Goal: Transaction & Acquisition: Purchase product/service

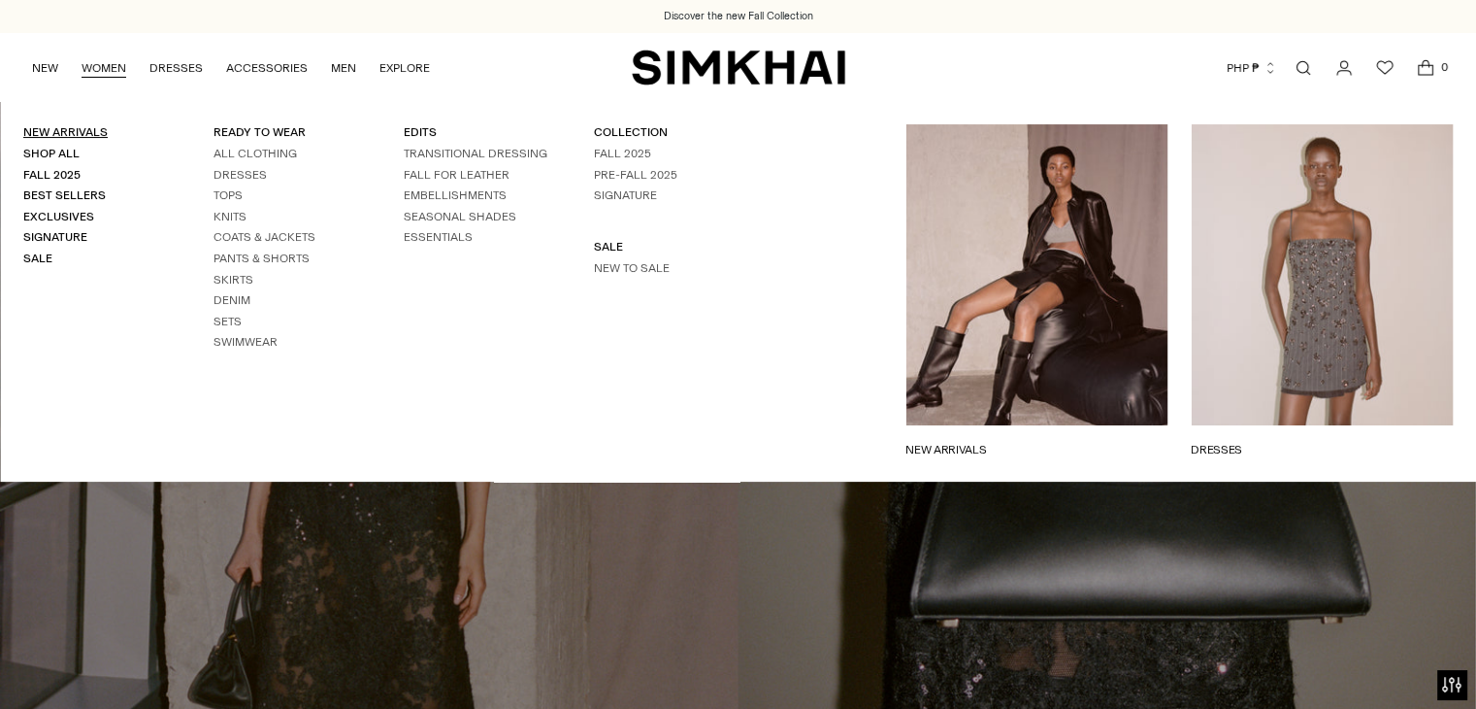
click at [93, 126] on link "New Arrivals" at bounding box center [65, 132] width 84 height 14
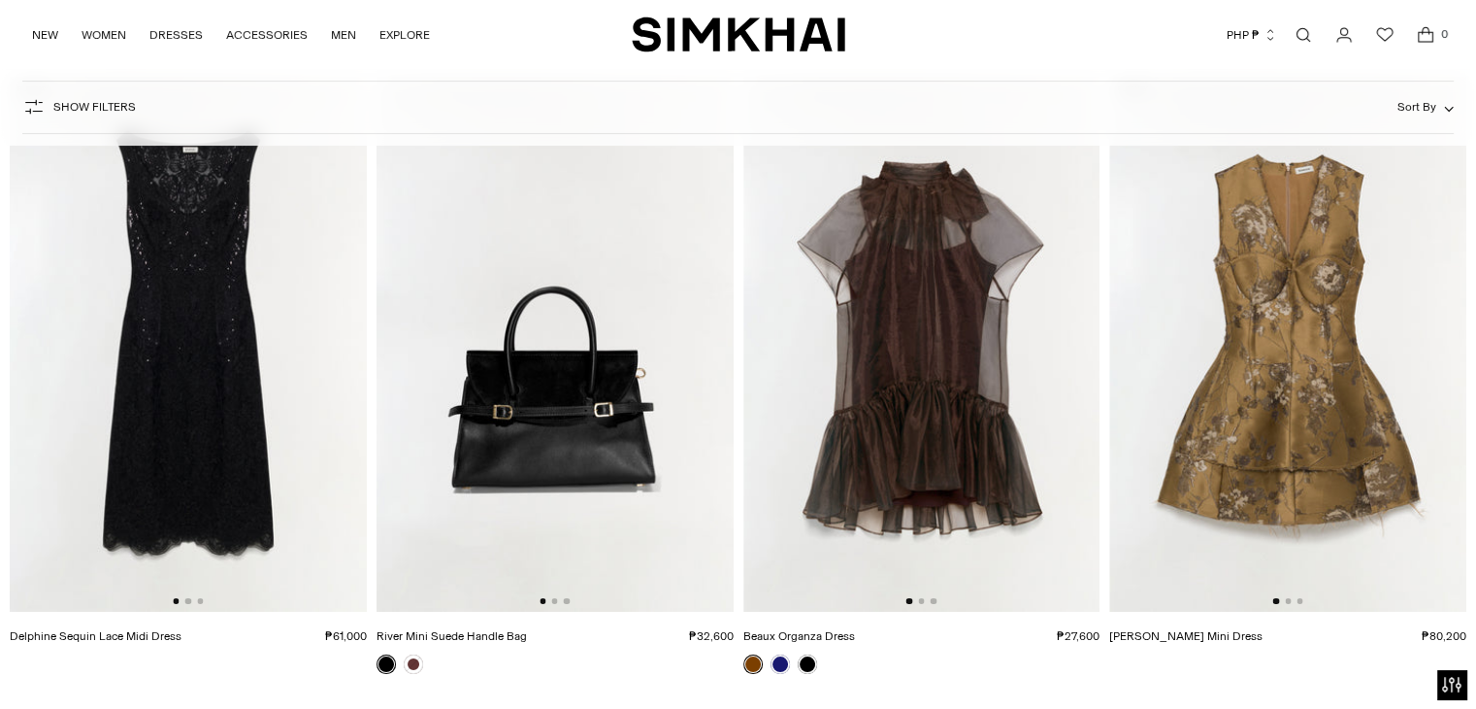
scroll to position [679, 0]
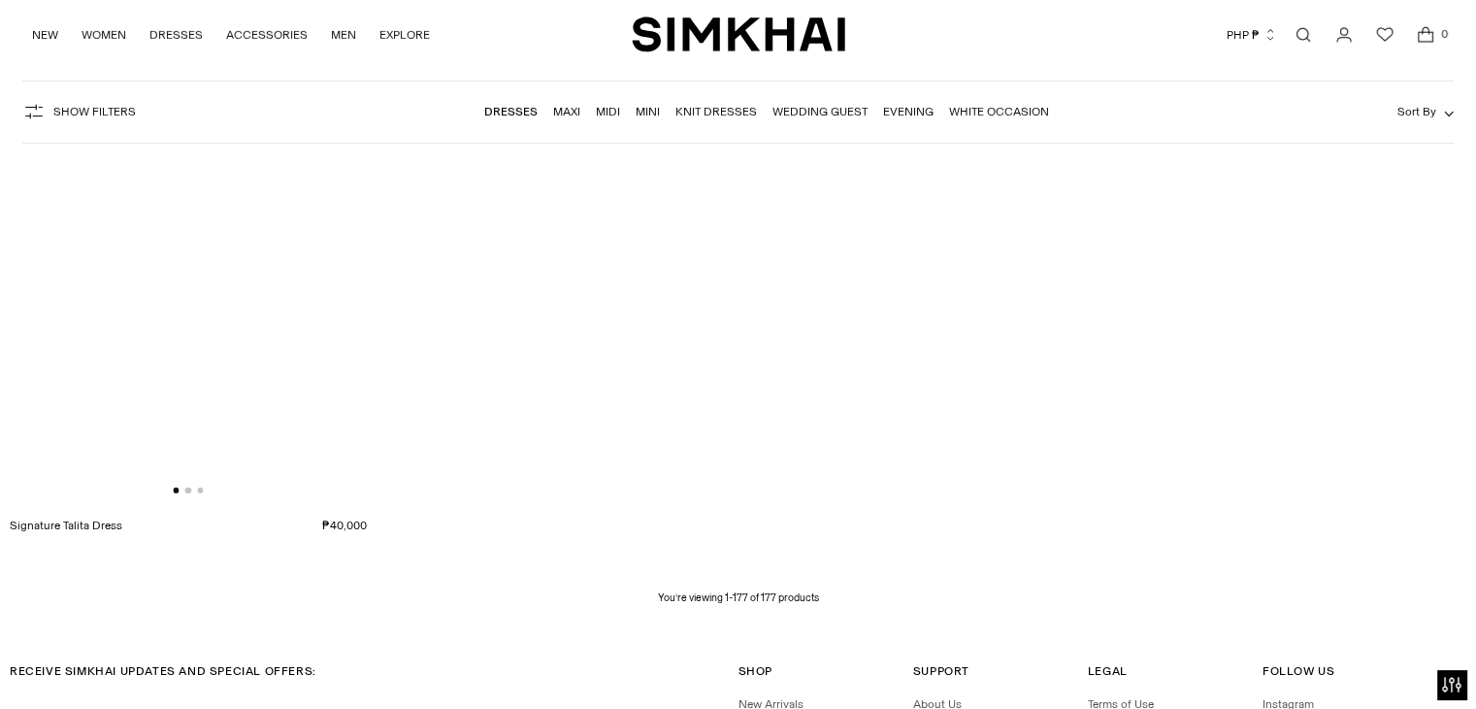
scroll to position [28341, 0]
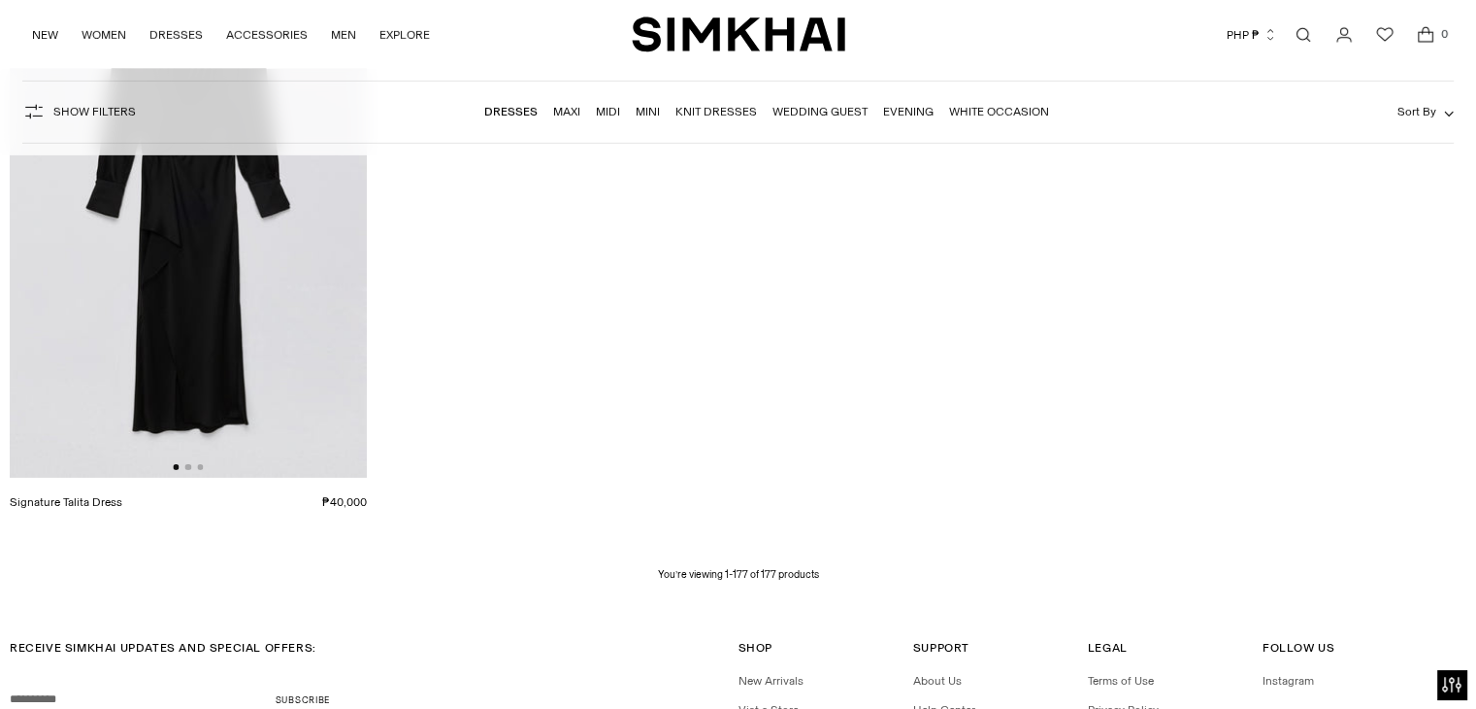
drag, startPoint x: 755, startPoint y: 542, endPoint x: 794, endPoint y: 563, distance: 44.3
